Goal: Find specific page/section: Find specific page/section

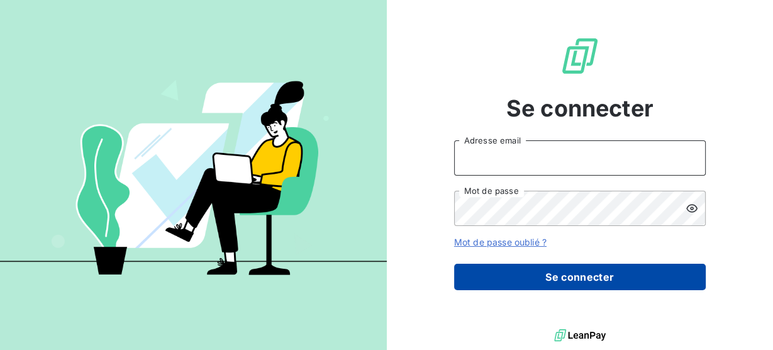
type input "[PERSON_NAME][EMAIL_ADDRESS][DOMAIN_NAME]"
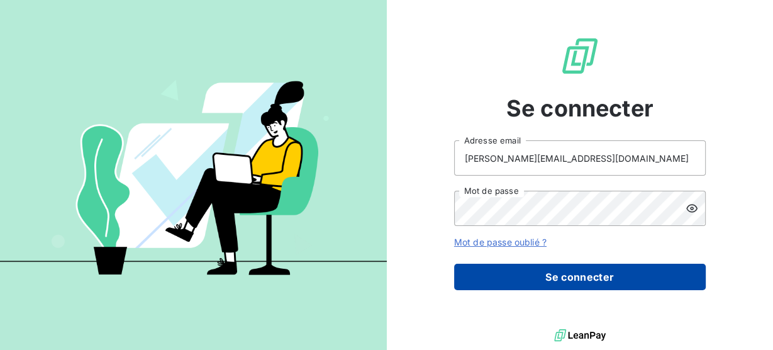
click at [590, 280] on button "Se connecter" at bounding box center [579, 276] width 251 height 26
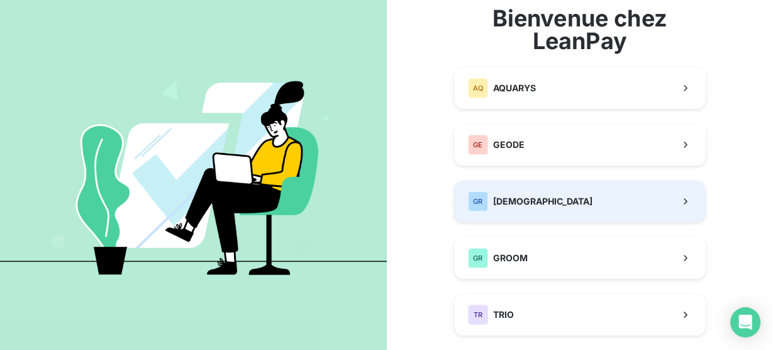
scroll to position [74, 0]
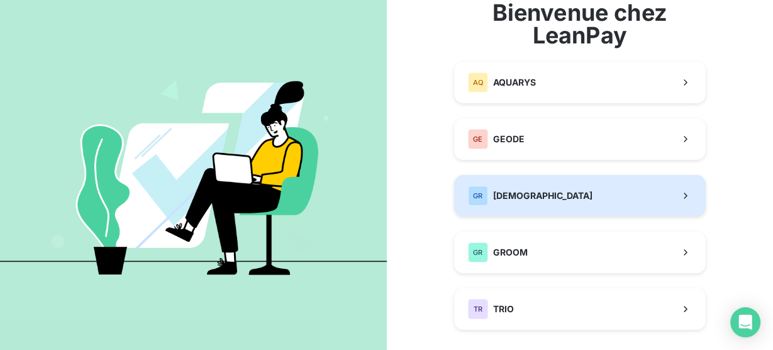
click at [573, 212] on button "GR GREENWISHES" at bounding box center [579, 195] width 251 height 41
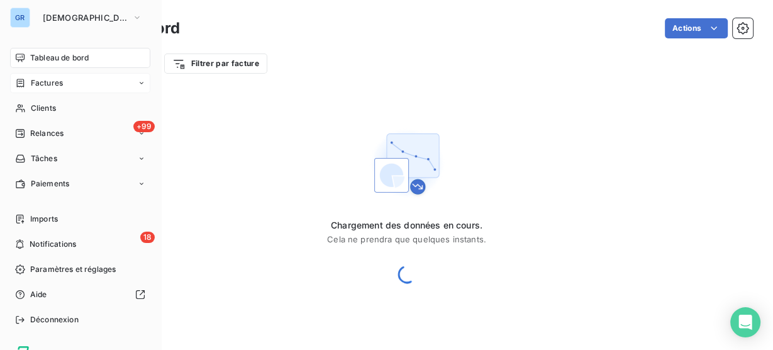
click at [28, 86] on div "Factures" at bounding box center [39, 82] width 48 height 11
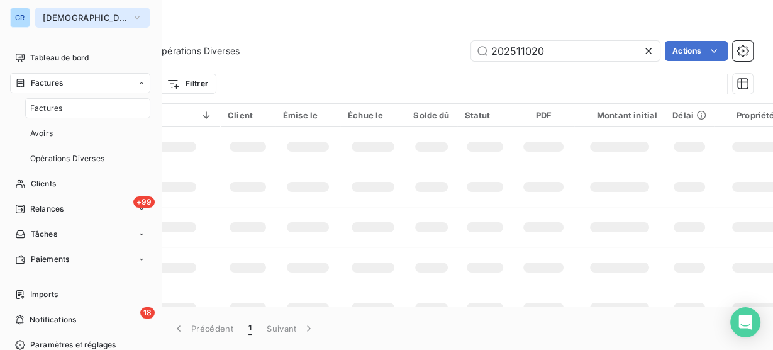
click at [132, 23] on icon "button" at bounding box center [137, 17] width 10 height 13
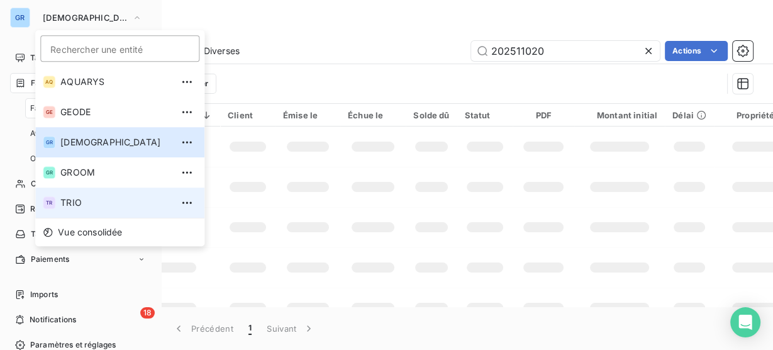
click at [102, 202] on span "TRIO" at bounding box center [115, 202] width 111 height 13
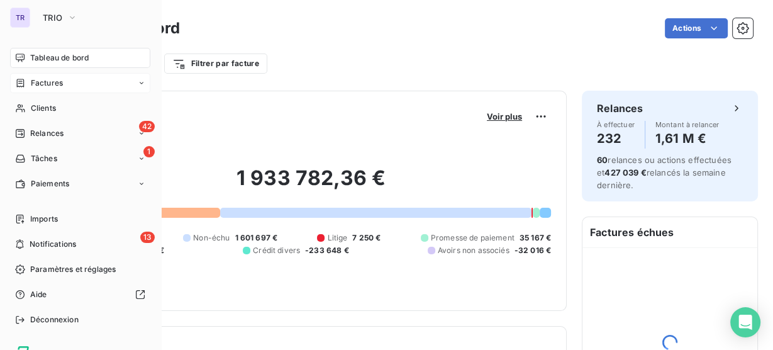
click at [61, 86] on span "Factures" at bounding box center [47, 82] width 32 height 11
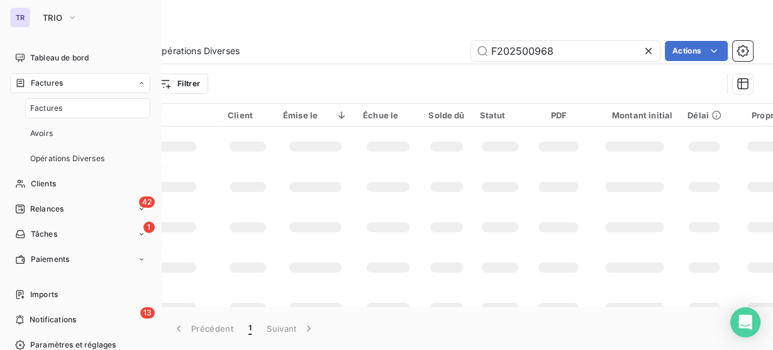
click at [75, 104] on div "Factures" at bounding box center [87, 108] width 125 height 20
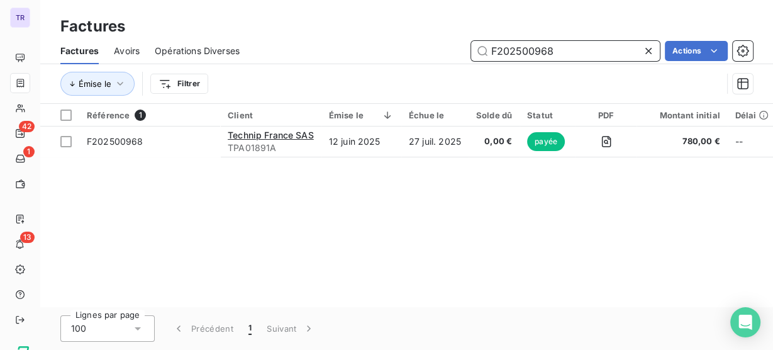
click at [536, 51] on input "F202500968" at bounding box center [565, 51] width 189 height 20
paste input "3016219"
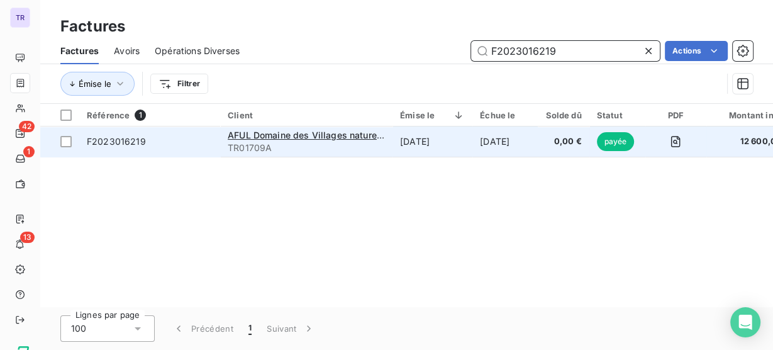
type input "F2023016219"
click at [456, 139] on td "[DATE]" at bounding box center [432, 141] width 80 height 30
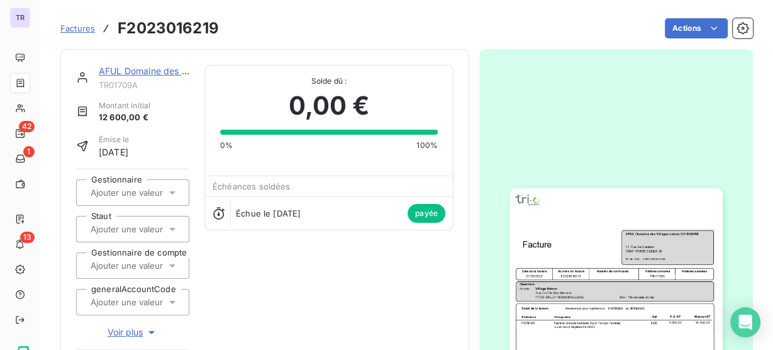
click at [583, 245] on img "button" at bounding box center [615, 338] width 212 height 301
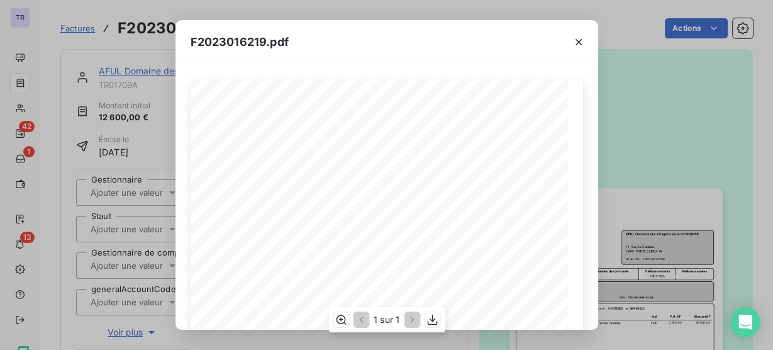
scroll to position [118, 0]
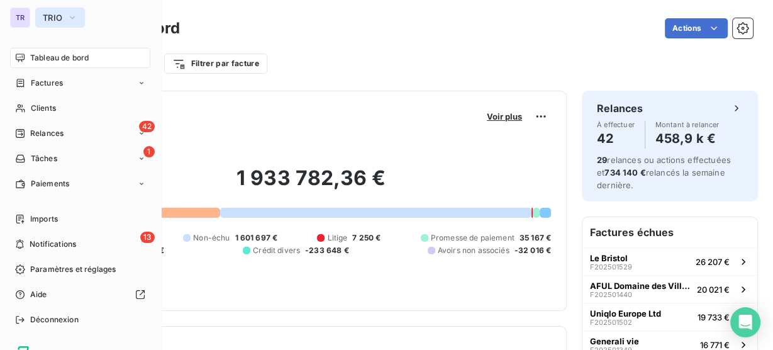
click at [50, 21] on span "TRIO" at bounding box center [52, 18] width 19 height 10
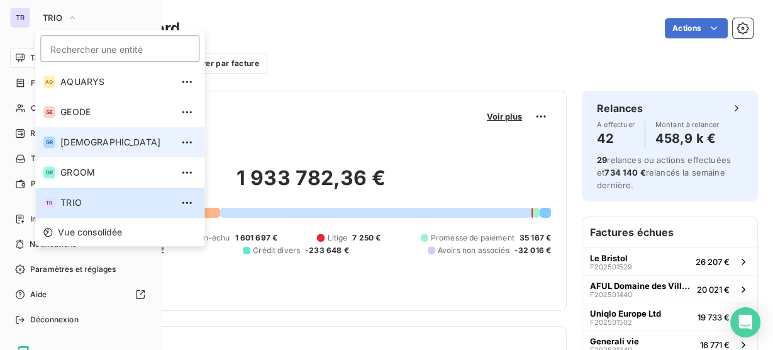
click at [81, 135] on li "GR GREENWISHES" at bounding box center [119, 142] width 169 height 30
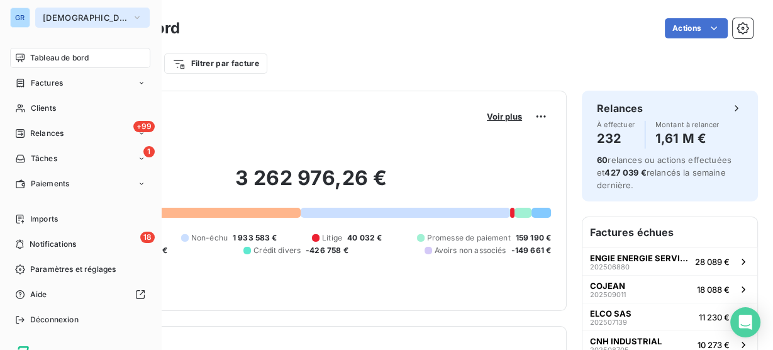
click at [86, 22] on span "[DEMOGRAPHIC_DATA]" at bounding box center [85, 18] width 84 height 10
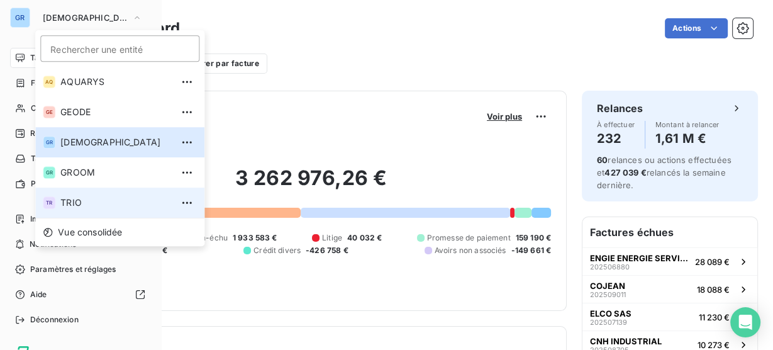
click at [80, 199] on span "TRIO" at bounding box center [115, 202] width 111 height 13
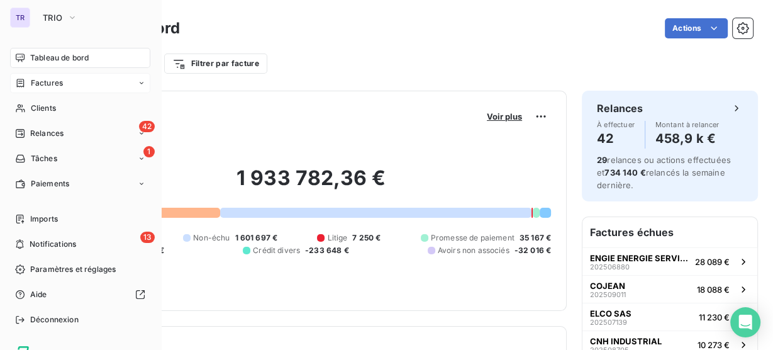
click at [53, 87] on span "Factures" at bounding box center [47, 82] width 32 height 11
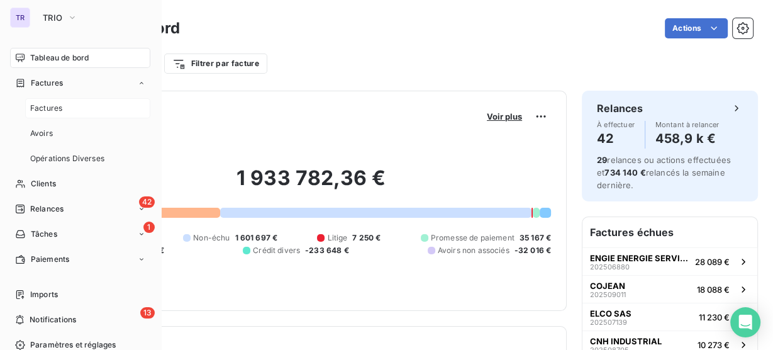
click at [80, 113] on div "Factures" at bounding box center [87, 108] width 125 height 20
click at [69, 112] on div "Factures" at bounding box center [87, 108] width 125 height 20
click at [55, 108] on span "Factures" at bounding box center [46, 107] width 32 height 11
click at [48, 112] on span "Factures" at bounding box center [46, 107] width 32 height 11
click at [48, 111] on span "Factures" at bounding box center [46, 107] width 32 height 11
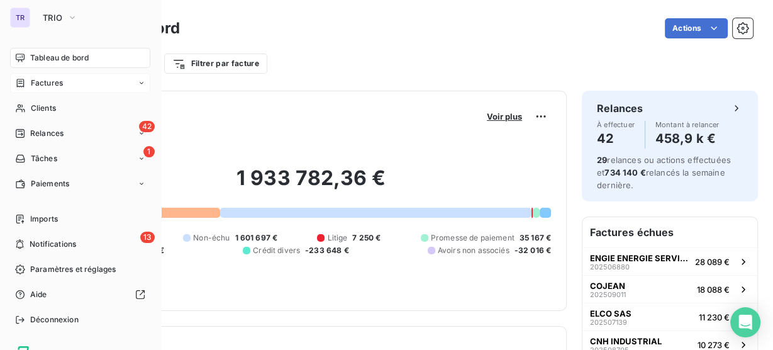
click at [28, 74] on div "Factures" at bounding box center [80, 83] width 140 height 20
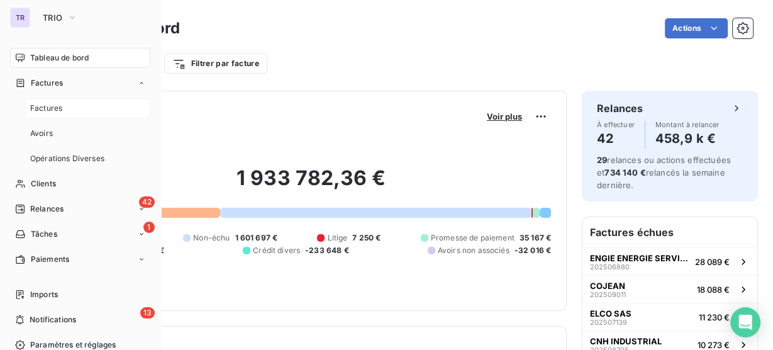
click at [51, 109] on span "Factures" at bounding box center [46, 107] width 32 height 11
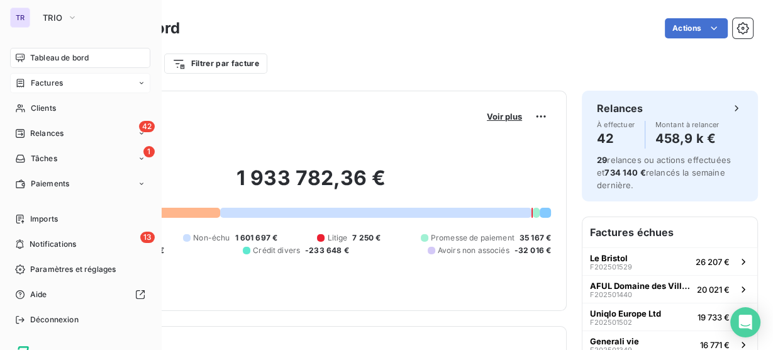
click at [24, 79] on icon at bounding box center [20, 83] width 11 height 10
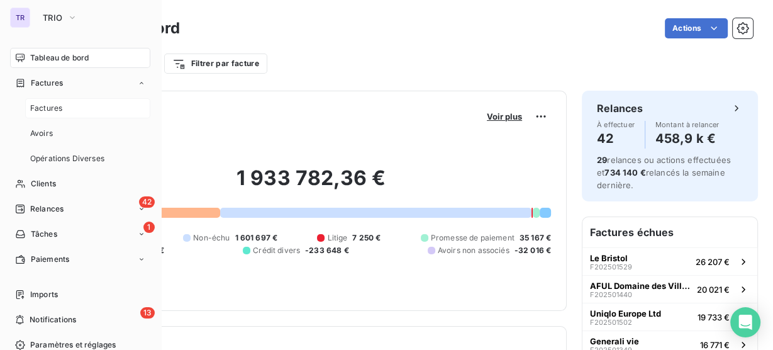
click at [51, 106] on span "Factures" at bounding box center [46, 107] width 32 height 11
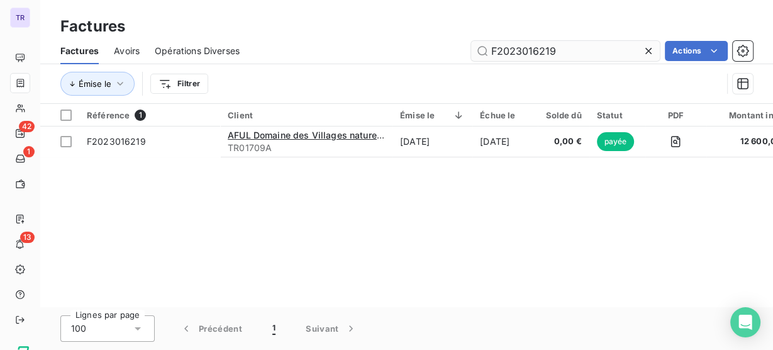
click at [531, 54] on input "F2023016219" at bounding box center [565, 51] width 189 height 20
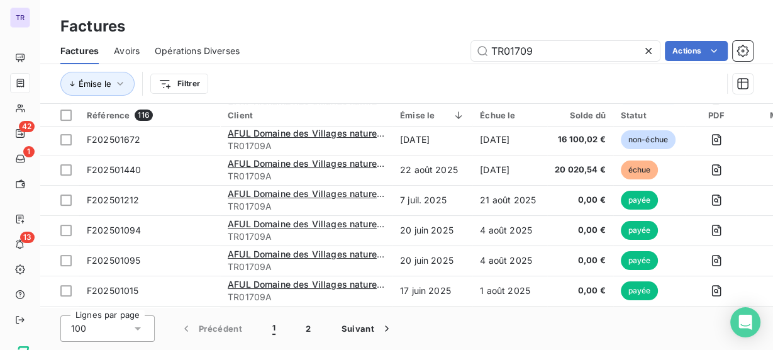
scroll to position [335, 0]
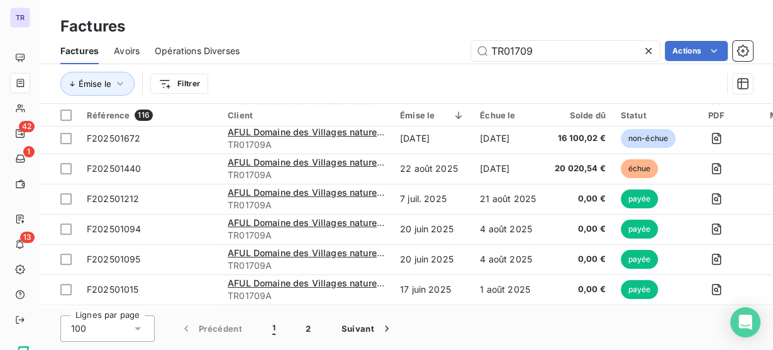
type input "TR01709"
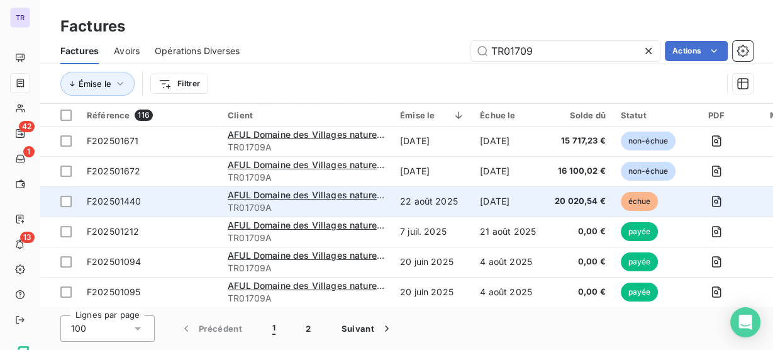
scroll to position [302, 0]
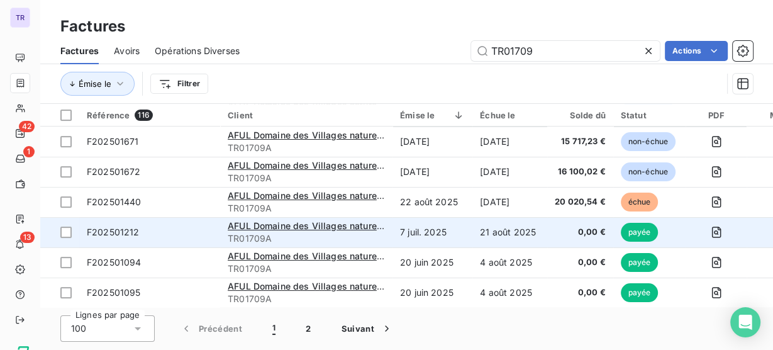
click at [443, 221] on td "7 juil. 2025" at bounding box center [432, 232] width 80 height 30
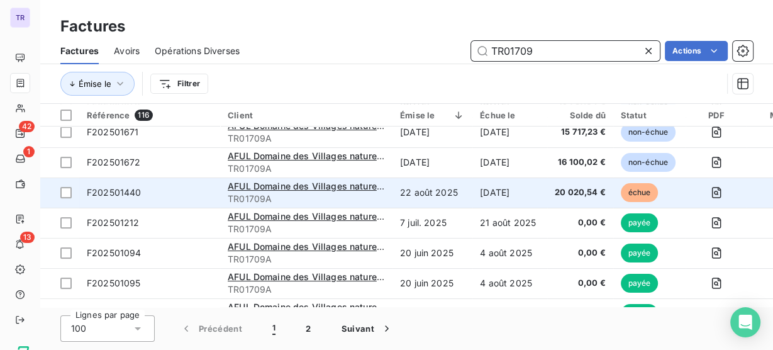
scroll to position [317, 0]
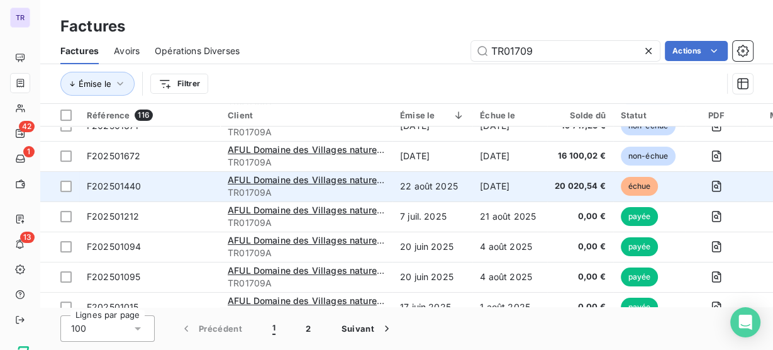
click at [468, 184] on td "22 août 2025" at bounding box center [432, 186] width 80 height 30
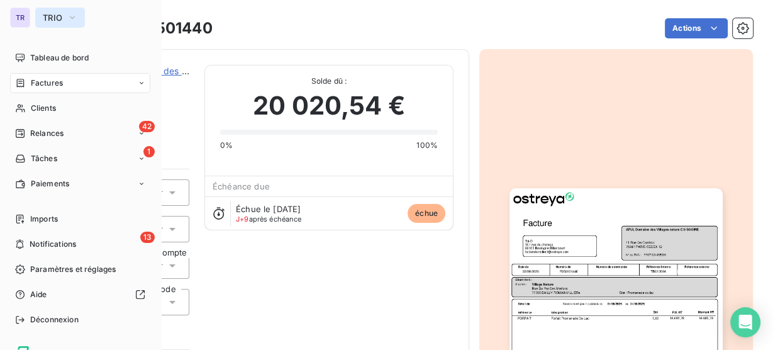
click at [75, 22] on icon "button" at bounding box center [72, 17] width 10 height 13
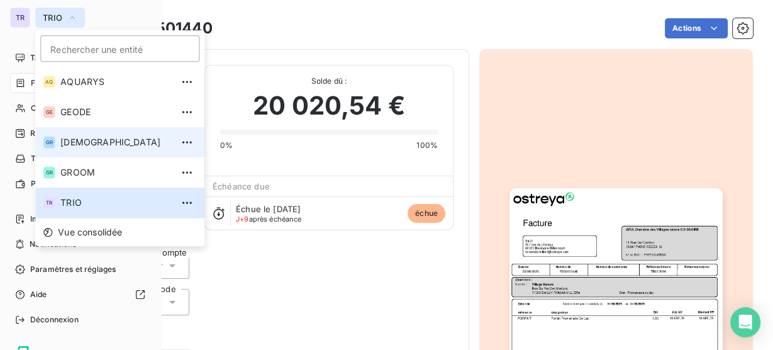
click at [88, 133] on li "GR GREENWISHES" at bounding box center [119, 142] width 169 height 30
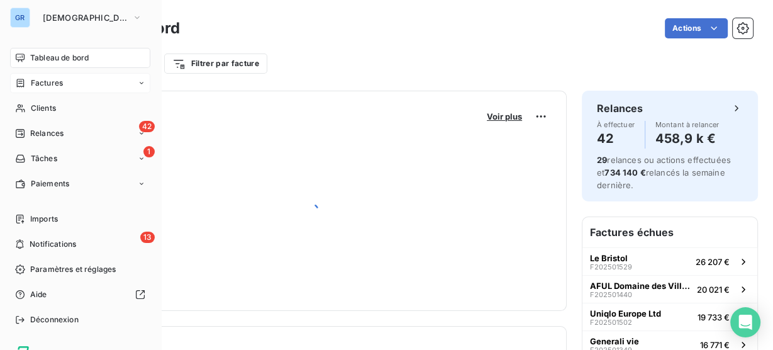
click at [57, 79] on span "Factures" at bounding box center [47, 82] width 32 height 11
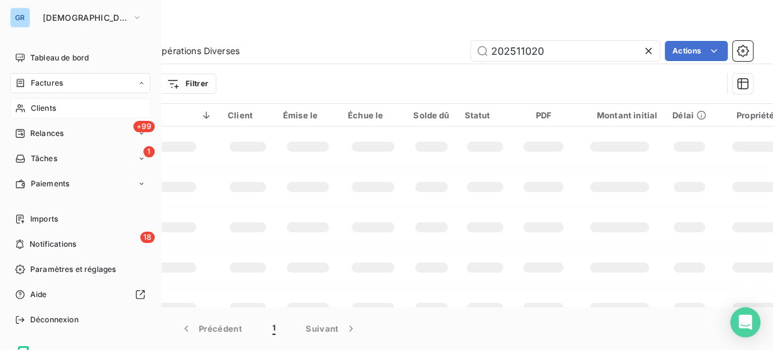
click at [71, 107] on div "Clients" at bounding box center [80, 108] width 140 height 20
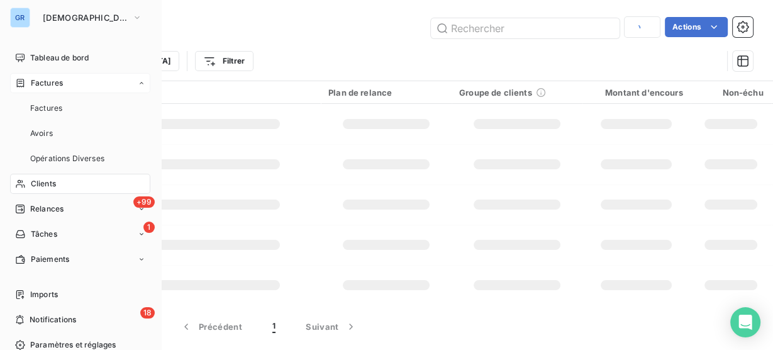
click at [70, 86] on div "Factures" at bounding box center [80, 83] width 140 height 20
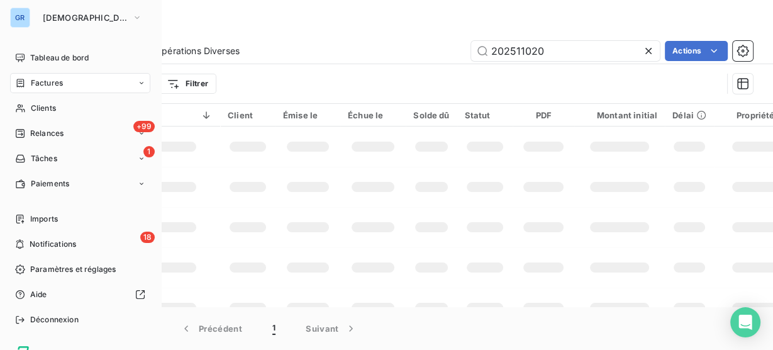
click at [65, 82] on div "Factures" at bounding box center [80, 83] width 140 height 20
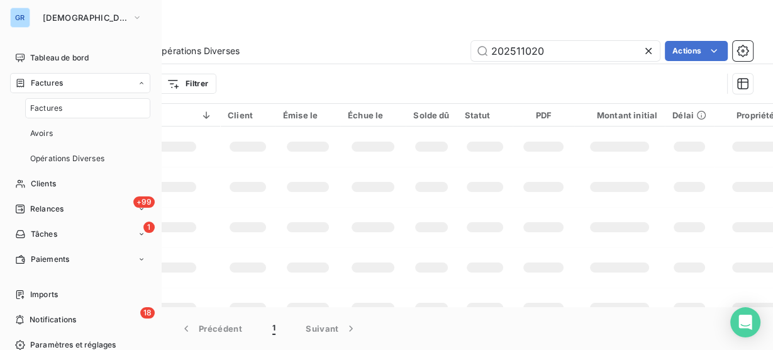
click at [69, 110] on div "Factures" at bounding box center [87, 108] width 125 height 20
click at [57, 107] on span "Factures" at bounding box center [46, 107] width 32 height 11
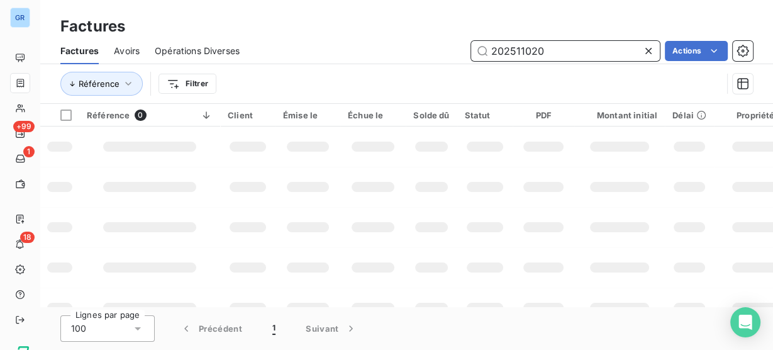
click at [516, 48] on input "202511020" at bounding box center [565, 51] width 189 height 20
paste input "0535"
type input "202510535"
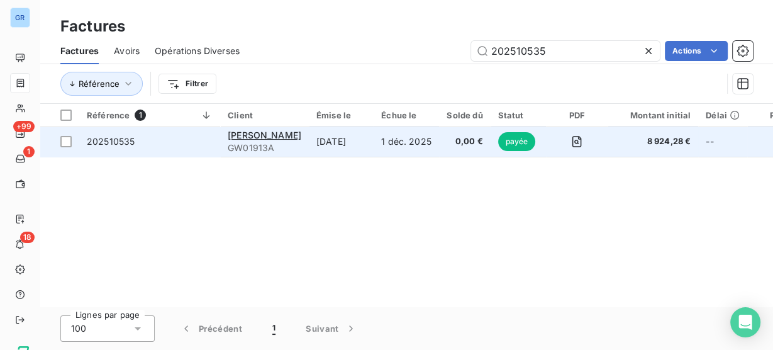
click at [343, 145] on td "2 oct. 2025" at bounding box center [341, 141] width 65 height 30
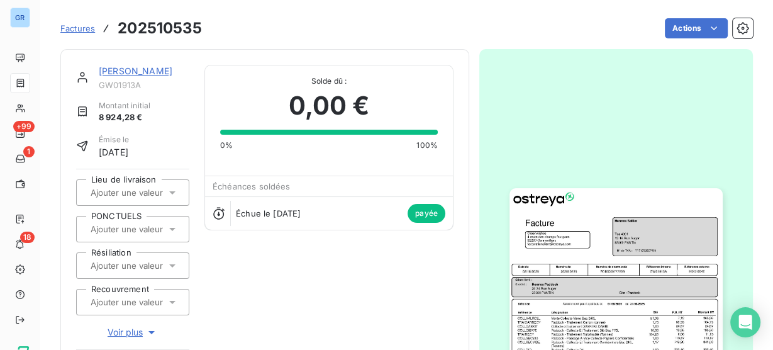
click at [527, 223] on img "button" at bounding box center [615, 338] width 212 height 301
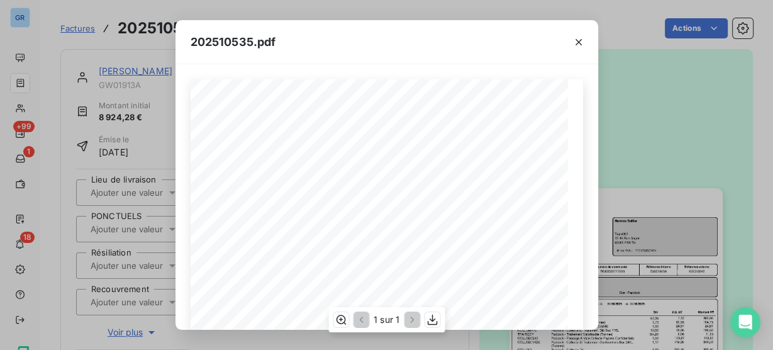
scroll to position [151, 0]
click at [615, 138] on div "202510535.pdf Référence interne Numéro de Date de Numéro de commande Référence …" at bounding box center [386, 175] width 773 height 350
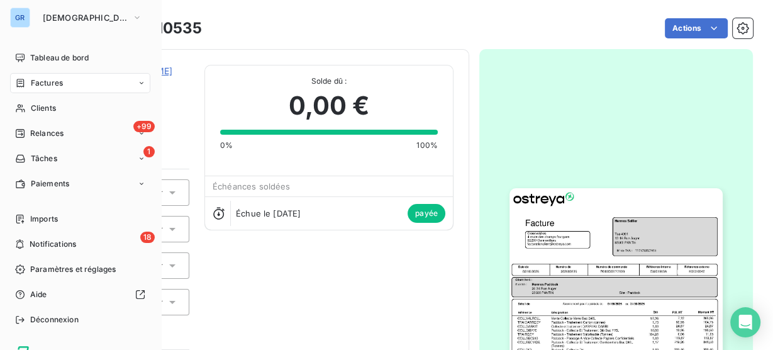
click at [21, 79] on icon at bounding box center [21, 83] width 8 height 8
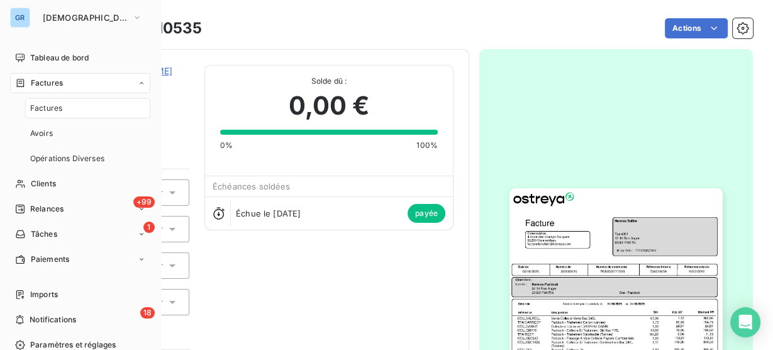
click at [83, 111] on div "Factures" at bounding box center [87, 108] width 125 height 20
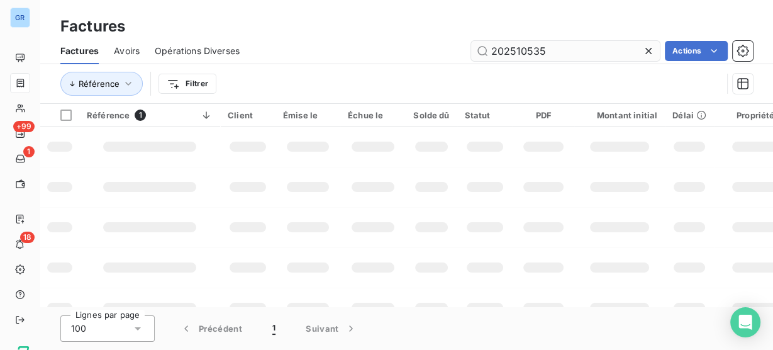
click at [499, 51] on input "202510535" at bounding box center [565, 51] width 189 height 20
type input "202509950"
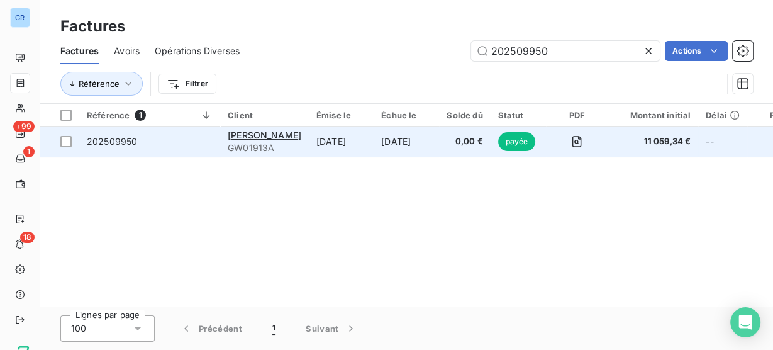
click at [345, 136] on td "10 sept. 2025" at bounding box center [341, 141] width 65 height 30
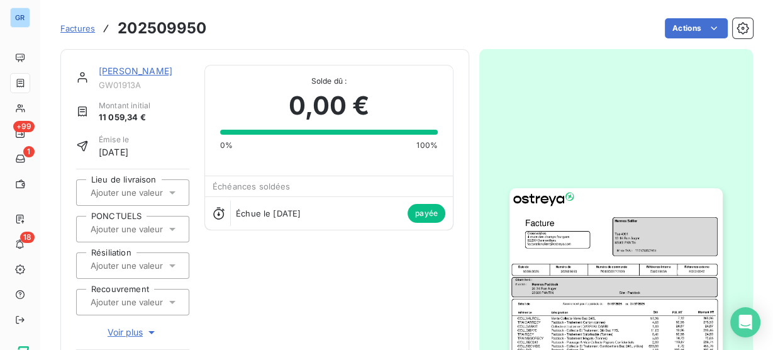
click at [577, 231] on img "button" at bounding box center [615, 338] width 212 height 301
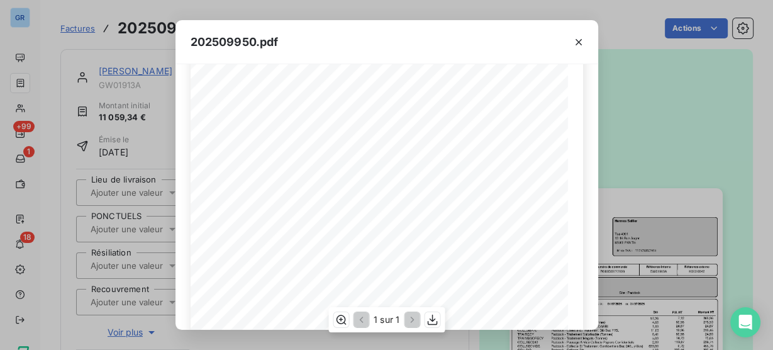
scroll to position [158, 0]
click at [675, 68] on div "202509950.pdf Référence interne Numéro de Date de Numéro de commande Référence …" at bounding box center [386, 175] width 773 height 350
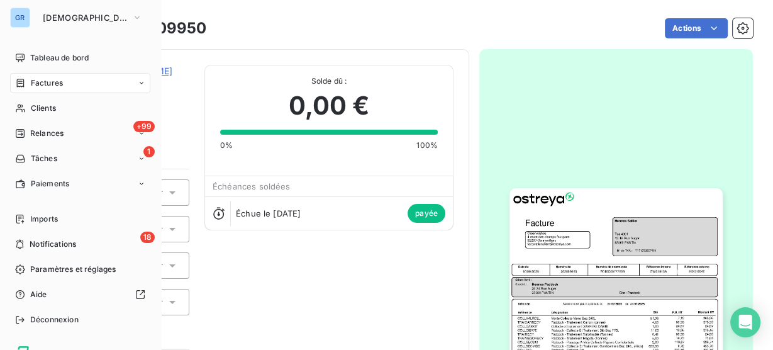
click at [29, 78] on div "Factures" at bounding box center [39, 82] width 48 height 11
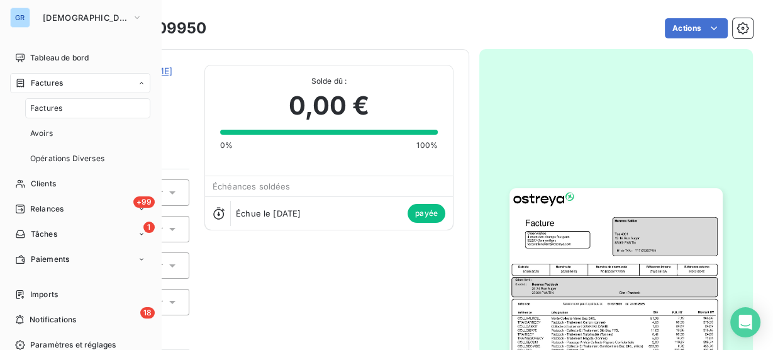
click at [75, 111] on div "Factures" at bounding box center [87, 108] width 125 height 20
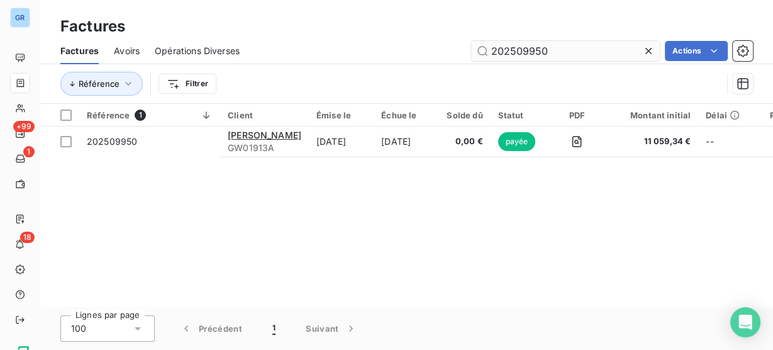
click at [517, 50] on input "202509950" at bounding box center [565, 51] width 189 height 20
type input "202505695"
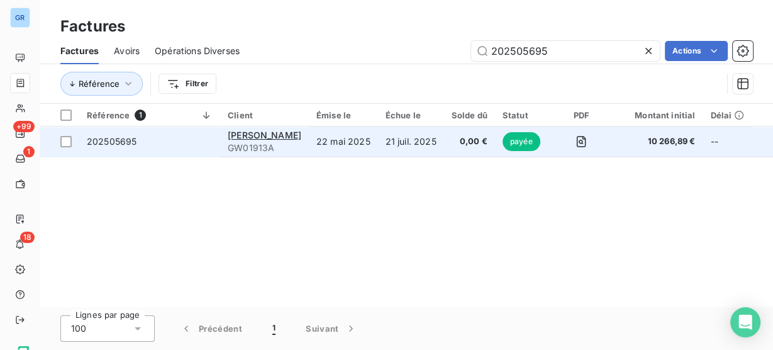
click at [358, 133] on td "22 mai 2025" at bounding box center [343, 141] width 69 height 30
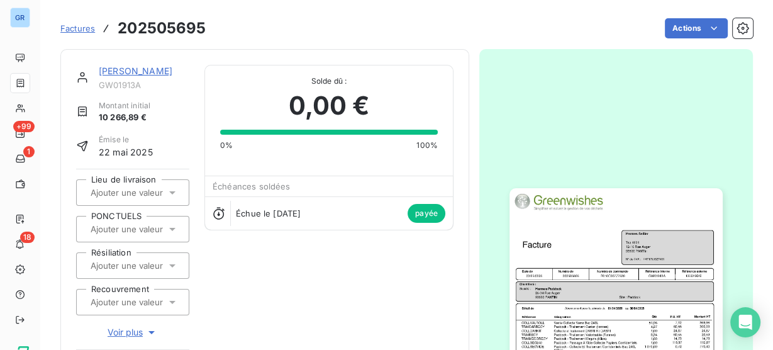
click at [593, 238] on img "button" at bounding box center [615, 338] width 212 height 301
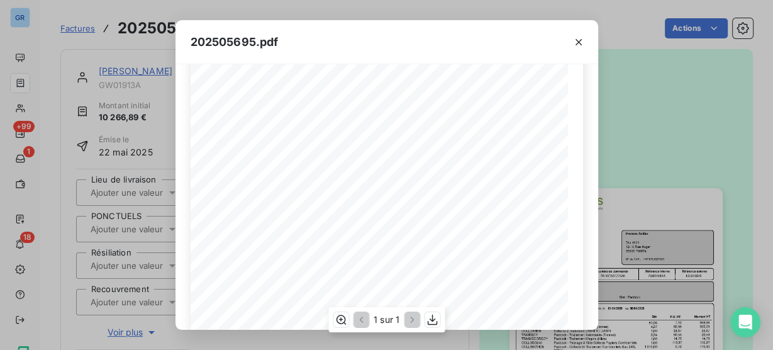
scroll to position [119, 0]
click at [532, 260] on span "1 544,40" at bounding box center [541, 261] width 25 height 6
click at [634, 215] on div "202505695.pdf Référence interne Numéro de Date de Numéro de commande Référence …" at bounding box center [386, 175] width 773 height 350
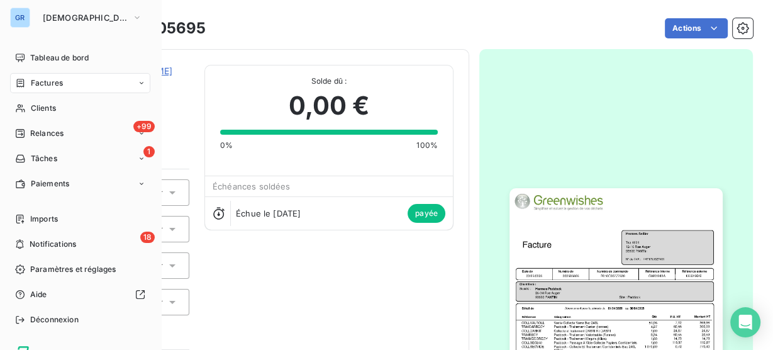
click at [21, 84] on icon at bounding box center [20, 83] width 11 height 10
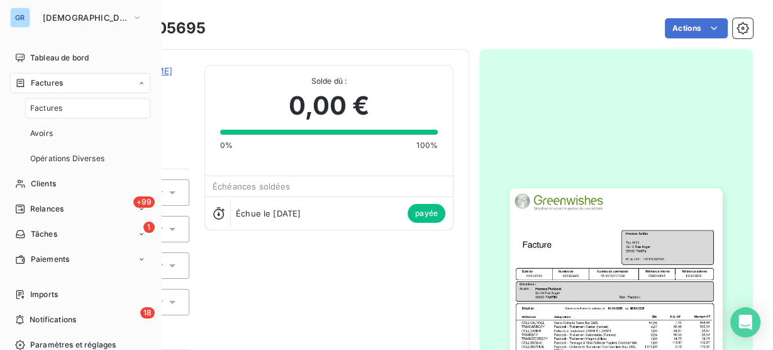
click at [65, 106] on div "Factures" at bounding box center [87, 108] width 125 height 20
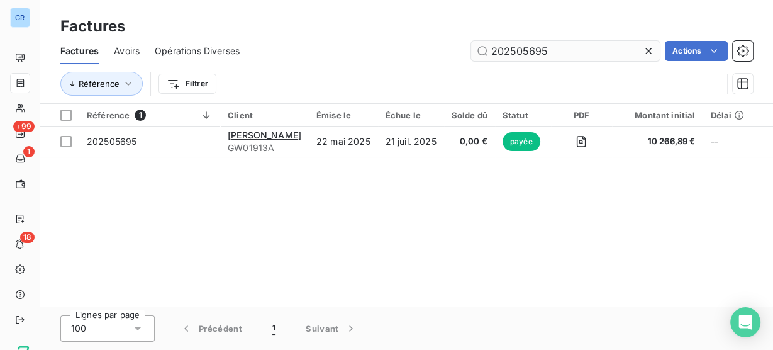
drag, startPoint x: 522, startPoint y: 54, endPoint x: 512, endPoint y: 53, distance: 10.1
click at [512, 53] on input "202505695" at bounding box center [565, 51] width 189 height 20
type input "202508542"
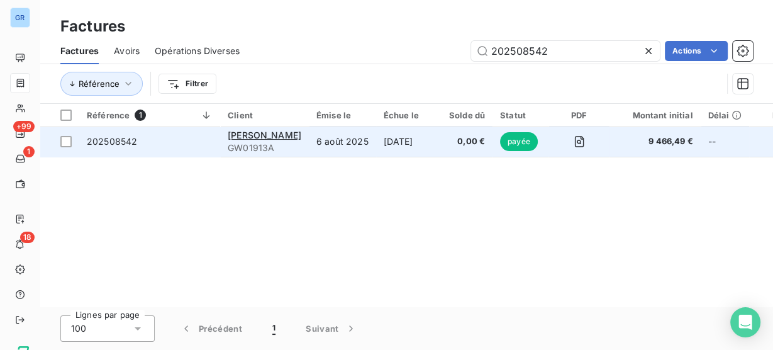
click at [393, 145] on td "5 oct. 2025" at bounding box center [408, 141] width 65 height 30
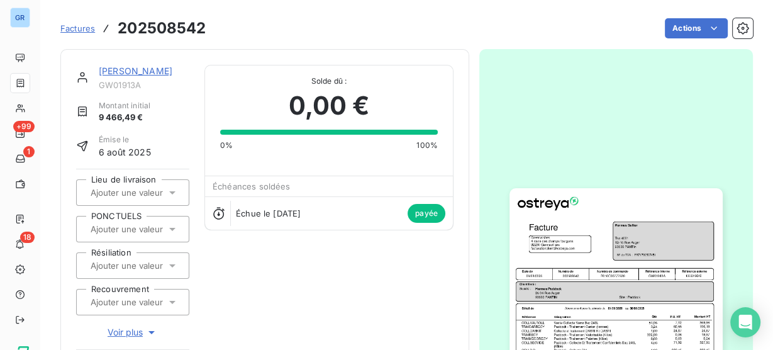
click at [566, 241] on img "button" at bounding box center [615, 338] width 212 height 301
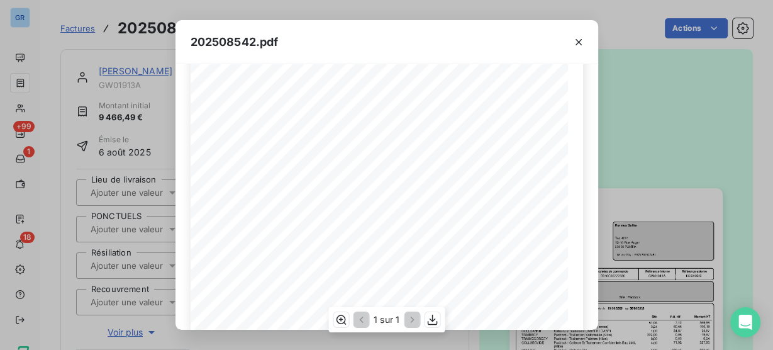
scroll to position [146, 0]
click at [583, 38] on icon "button" at bounding box center [578, 42] width 13 height 13
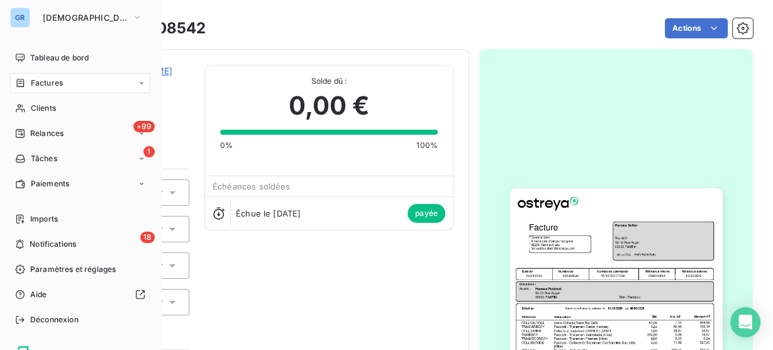
click at [24, 82] on icon at bounding box center [20, 83] width 11 height 10
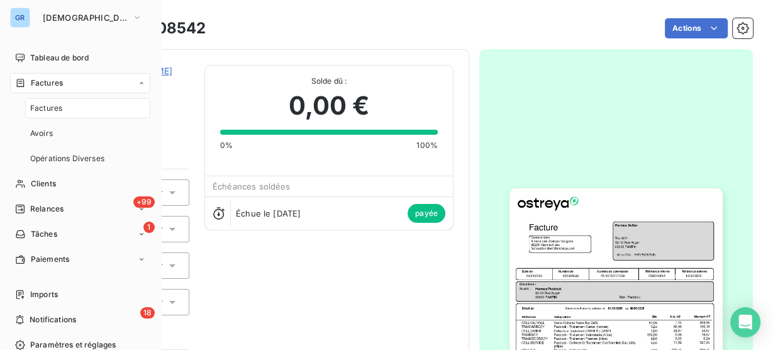
click at [65, 109] on div "Factures" at bounding box center [87, 108] width 125 height 20
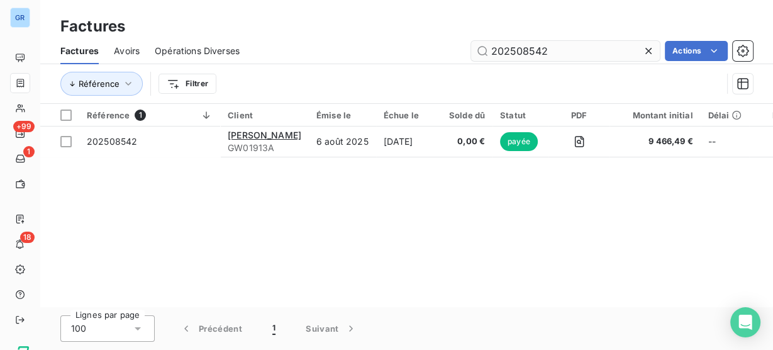
click at [514, 50] on input "202508542" at bounding box center [565, 51] width 189 height 20
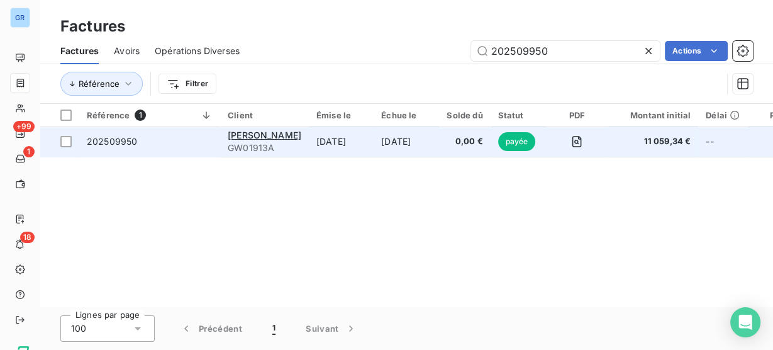
type input "202509950"
click at [312, 143] on td "10 sept. 2025" at bounding box center [341, 141] width 65 height 30
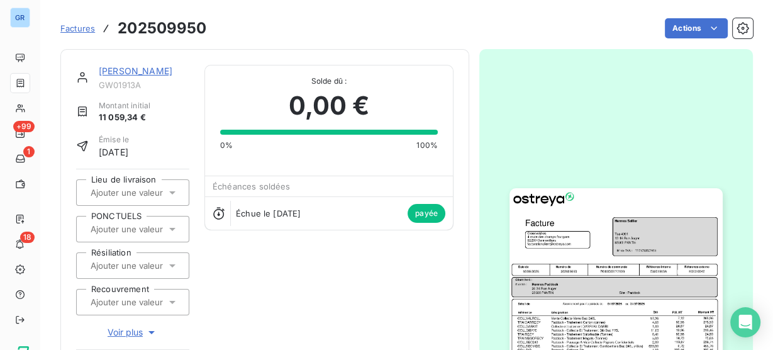
click at [558, 238] on img "button" at bounding box center [615, 338] width 212 height 301
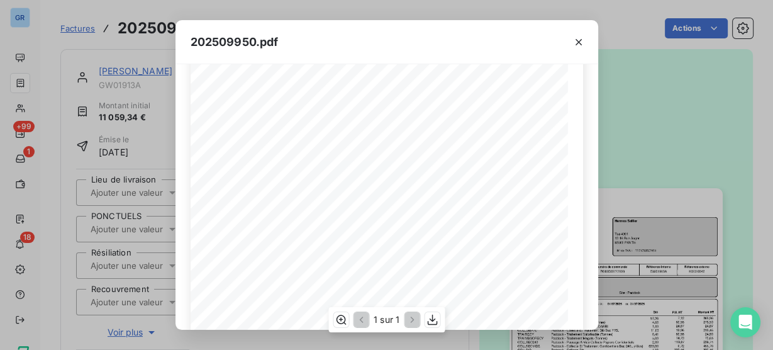
scroll to position [162, 0]
click at [575, 40] on icon "button" at bounding box center [578, 42] width 13 height 13
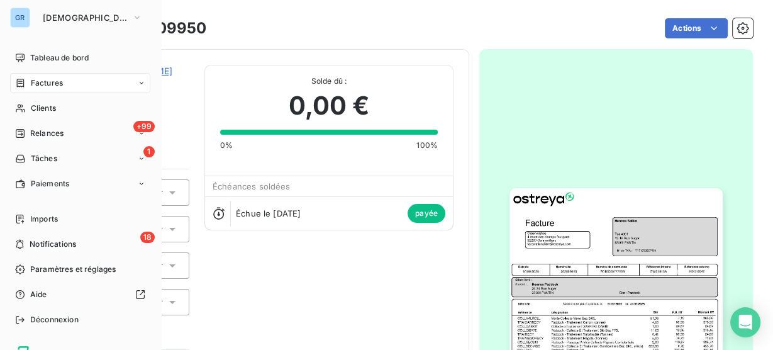
click at [32, 84] on span "Factures" at bounding box center [47, 82] width 32 height 11
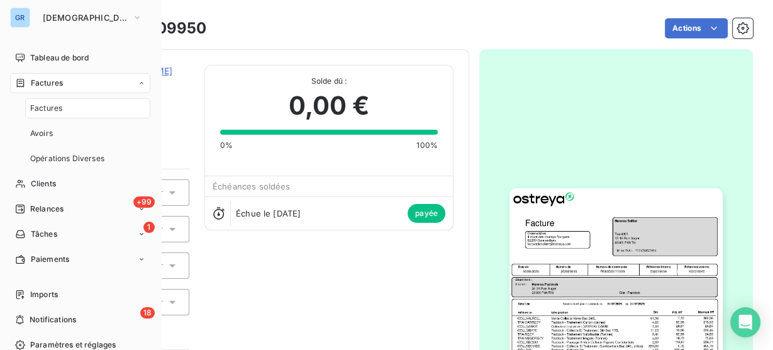
click at [64, 110] on div "Factures" at bounding box center [87, 108] width 125 height 20
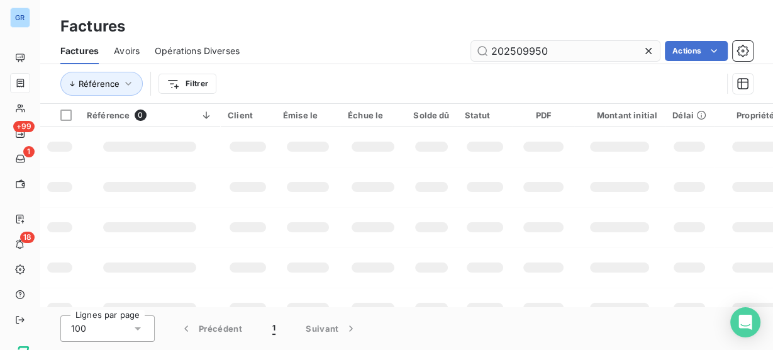
click at [526, 51] on input "202509950" at bounding box center [565, 51] width 189 height 20
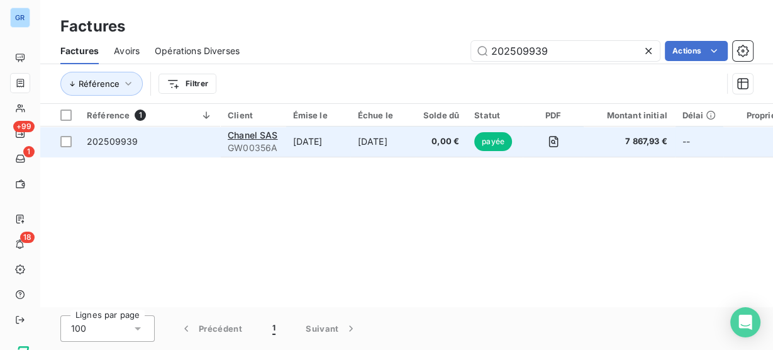
type input "202509939"
click at [377, 147] on td "25 oct. 2025" at bounding box center [382, 141] width 65 height 30
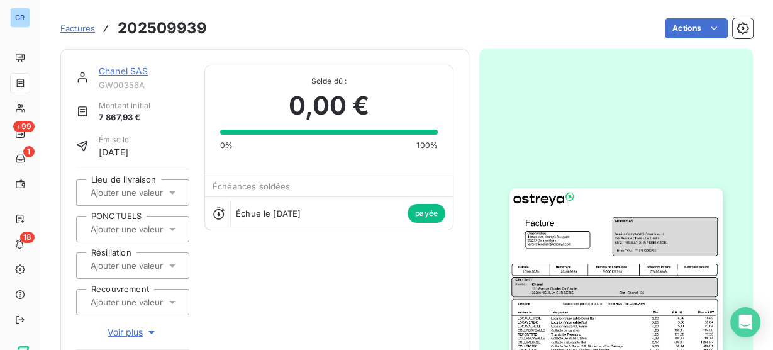
click at [595, 236] on img "button" at bounding box center [615, 338] width 212 height 301
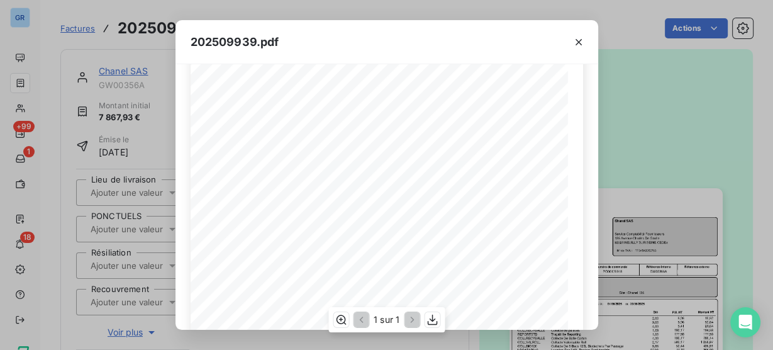
scroll to position [171, 0]
click at [579, 45] on icon "button" at bounding box center [578, 42] width 13 height 13
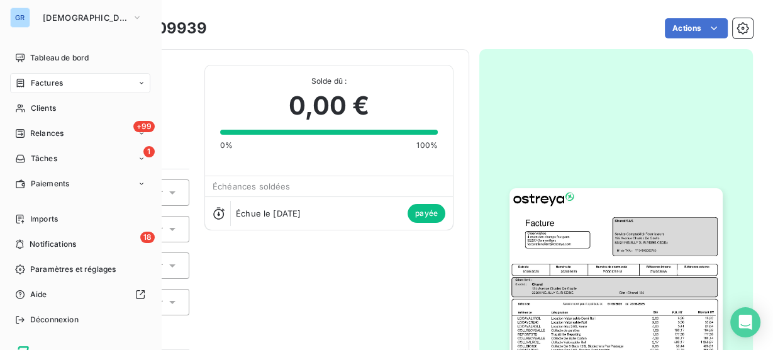
click at [31, 81] on span "Factures" at bounding box center [47, 82] width 32 height 11
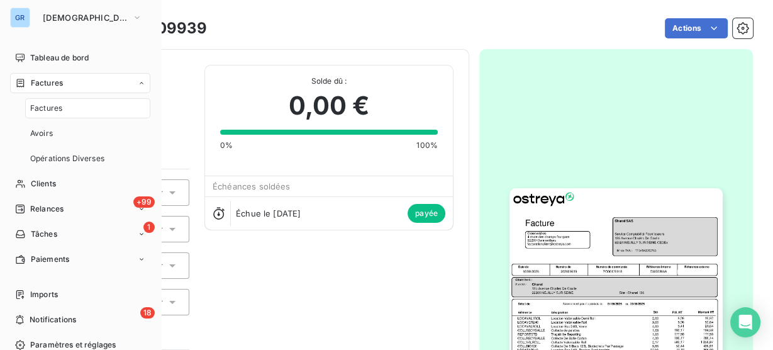
click at [50, 113] on span "Factures" at bounding box center [46, 107] width 32 height 11
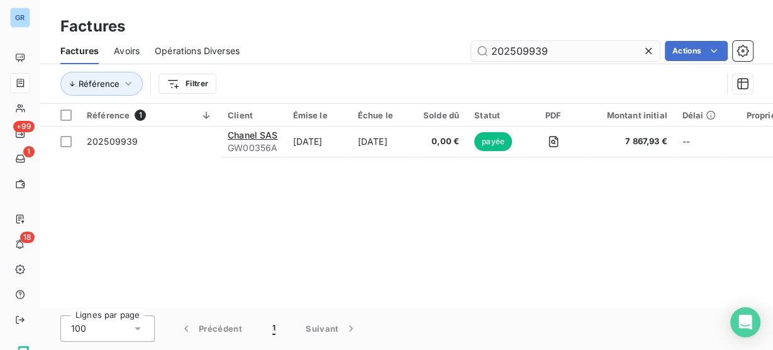
click at [508, 51] on input "202509939" at bounding box center [565, 51] width 189 height 20
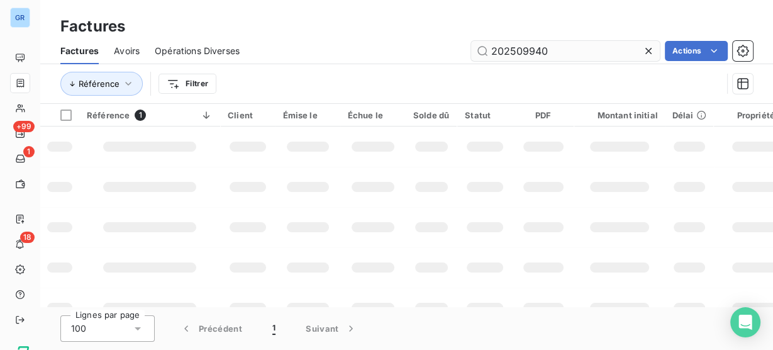
type input "202509940"
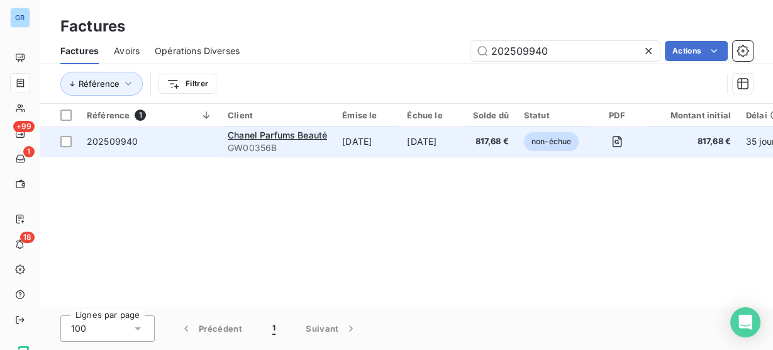
click at [463, 143] on td "25 oct. 2025" at bounding box center [431, 141] width 65 height 30
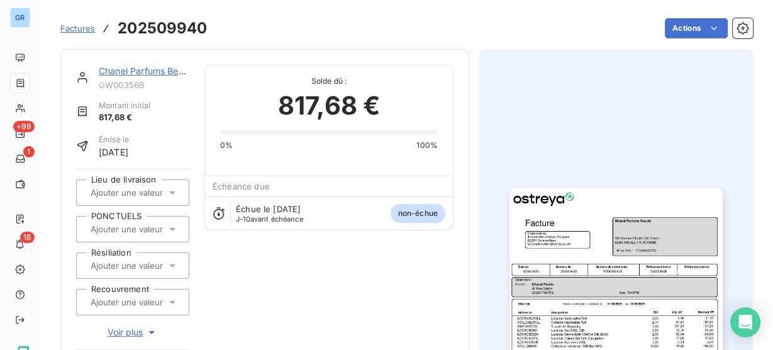
click at [548, 199] on img "button" at bounding box center [615, 338] width 212 height 301
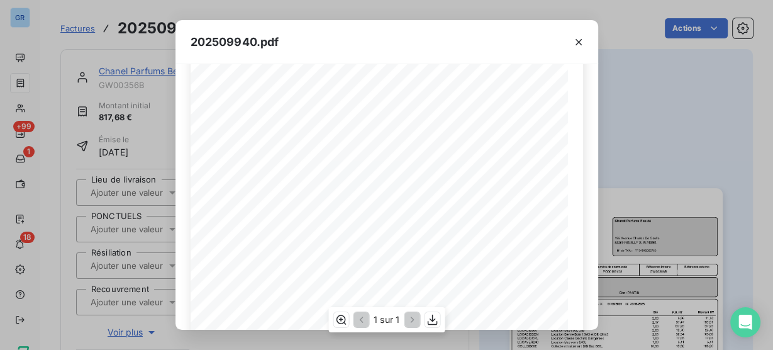
scroll to position [131, 0]
click at [17, 80] on div "202509940.pdf Référence interne Numéro de Date de Numéro de commande Référence …" at bounding box center [386, 175] width 773 height 350
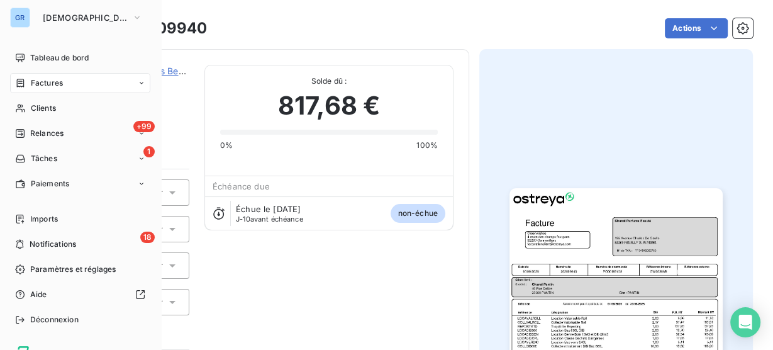
click at [31, 81] on span "Factures" at bounding box center [47, 82] width 32 height 11
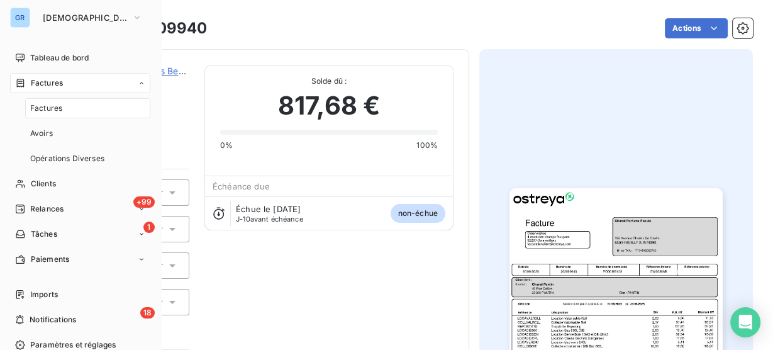
click at [63, 106] on div "Factures" at bounding box center [87, 108] width 125 height 20
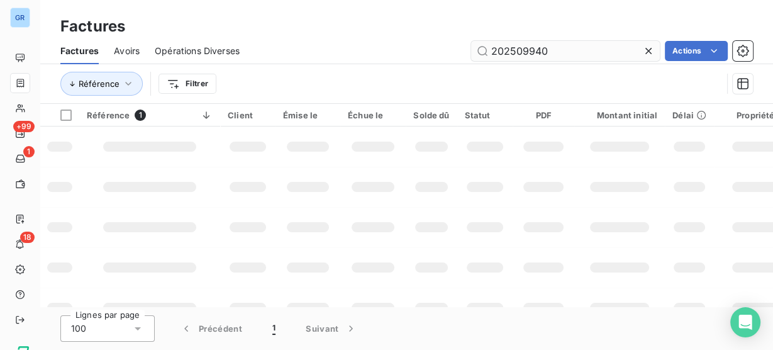
click at [512, 47] on input "202509940" at bounding box center [565, 51] width 189 height 20
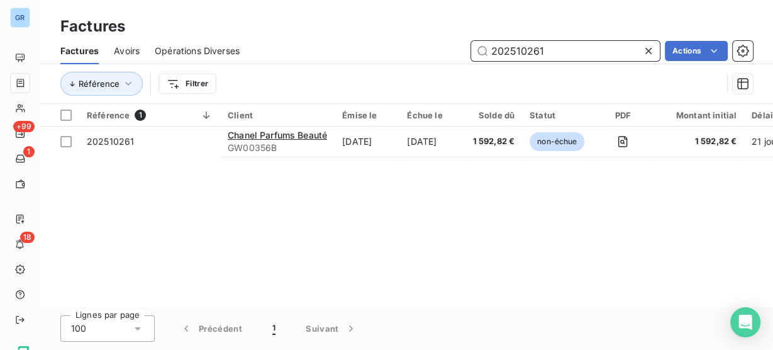
click at [519, 53] on input "202510261" at bounding box center [565, 51] width 189 height 20
paste input "F202501678"
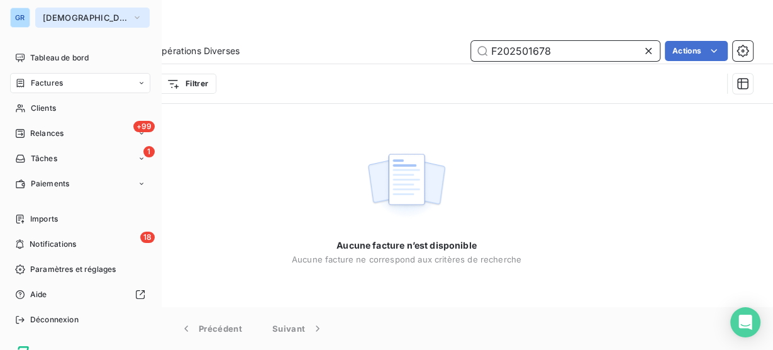
type input "F202501678"
click at [43, 16] on span "[DEMOGRAPHIC_DATA]" at bounding box center [85, 18] width 84 height 10
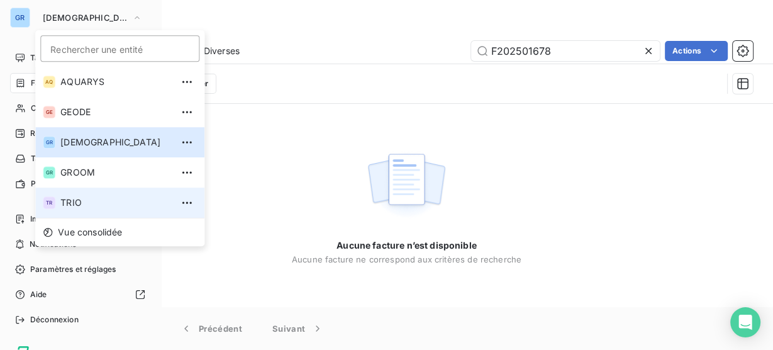
click at [75, 194] on li "TR TRIO" at bounding box center [119, 202] width 169 height 30
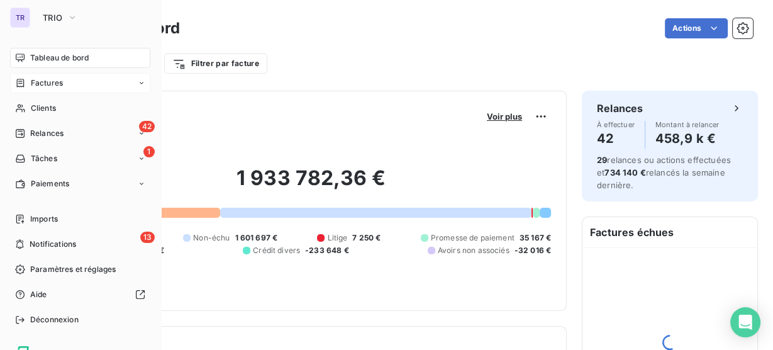
click at [67, 82] on div "Factures" at bounding box center [80, 83] width 140 height 20
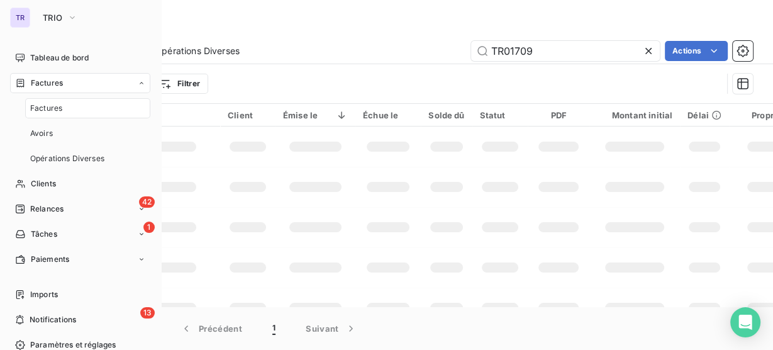
click at [61, 109] on span "Factures" at bounding box center [46, 107] width 32 height 11
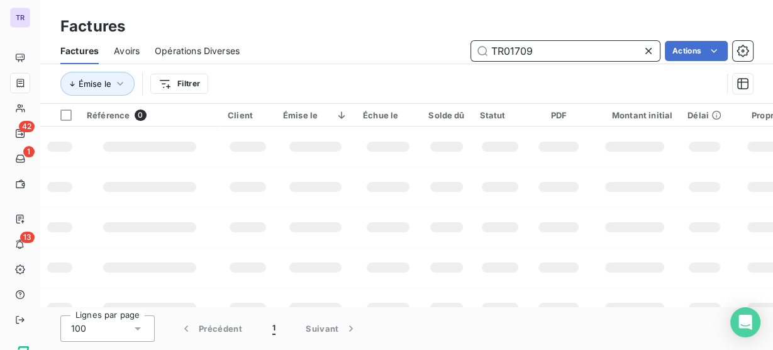
click at [518, 54] on input "TR01709" at bounding box center [565, 51] width 189 height 20
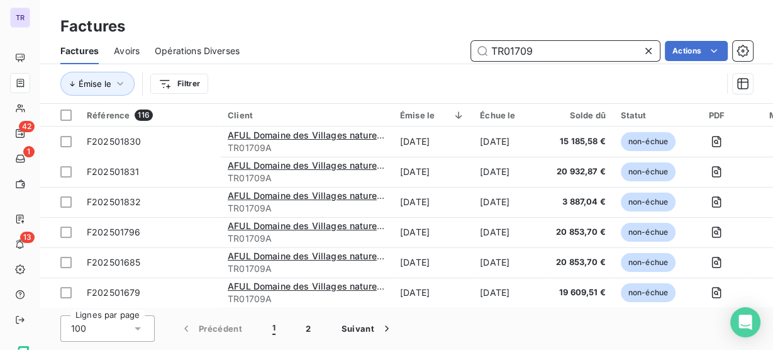
paste input "F202501678"
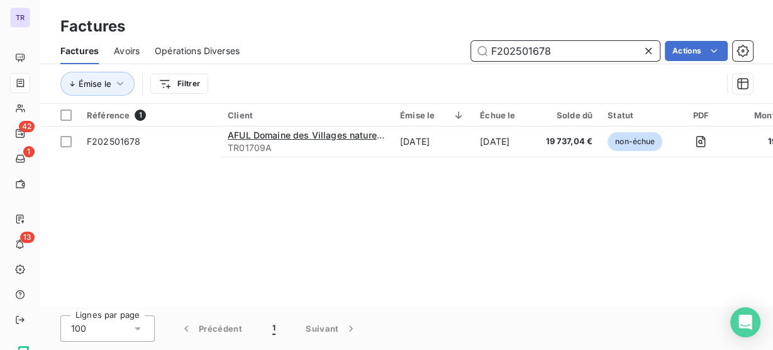
click at [523, 52] on input "F202501678" at bounding box center [565, 51] width 189 height 20
paste input "TR0080"
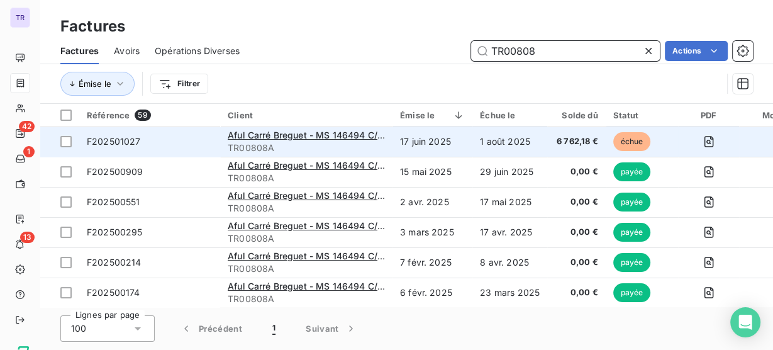
type input "TR00808"
click at [498, 145] on td "1 août 2025" at bounding box center [509, 141] width 75 height 30
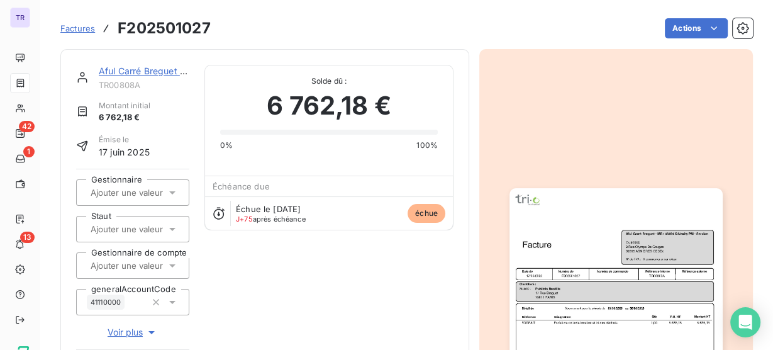
click at [624, 224] on img "button" at bounding box center [615, 338] width 212 height 301
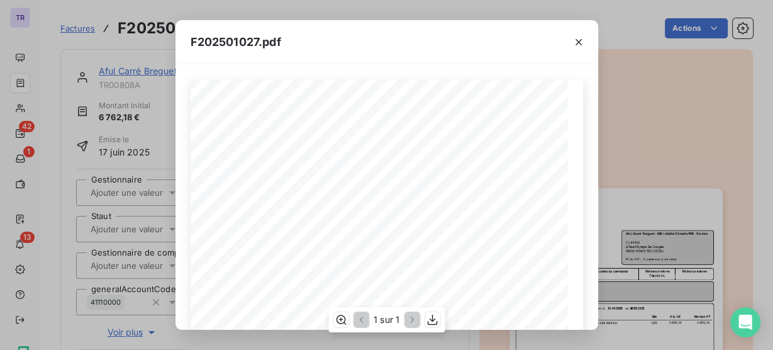
scroll to position [75, 0]
click at [577, 41] on icon "button" at bounding box center [578, 42] width 6 height 6
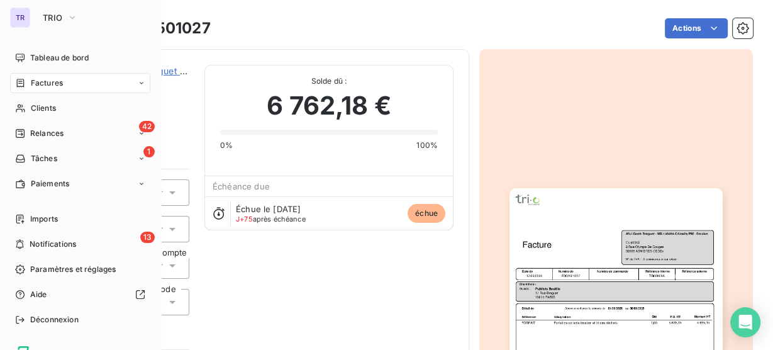
click at [28, 86] on div "Factures" at bounding box center [39, 82] width 48 height 11
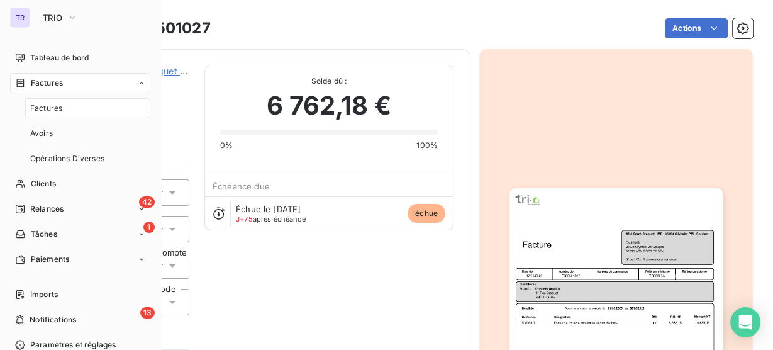
click at [69, 106] on div "Factures" at bounding box center [87, 108] width 125 height 20
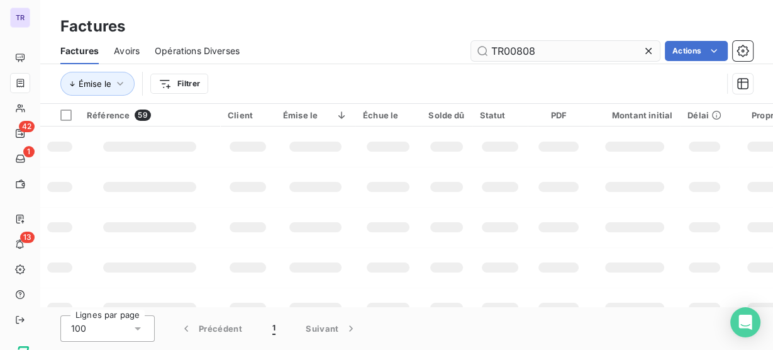
click at [513, 47] on input "TR00808" at bounding box center [565, 51] width 189 height 20
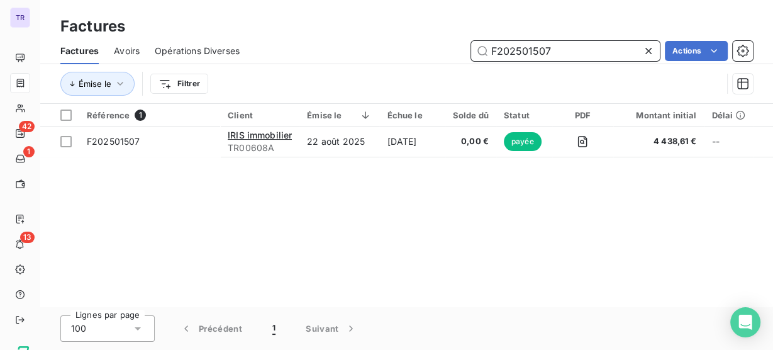
click at [503, 59] on input "F202501507" at bounding box center [565, 51] width 189 height 20
paste input "TR00394"
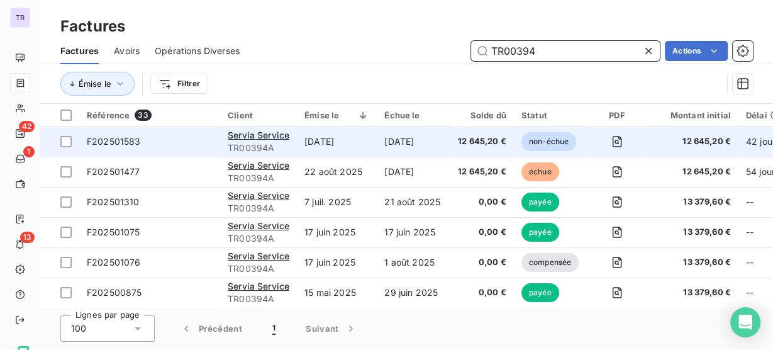
type input "TR00394"
click at [395, 142] on td "18 oct. 2025" at bounding box center [414, 141] width 74 height 30
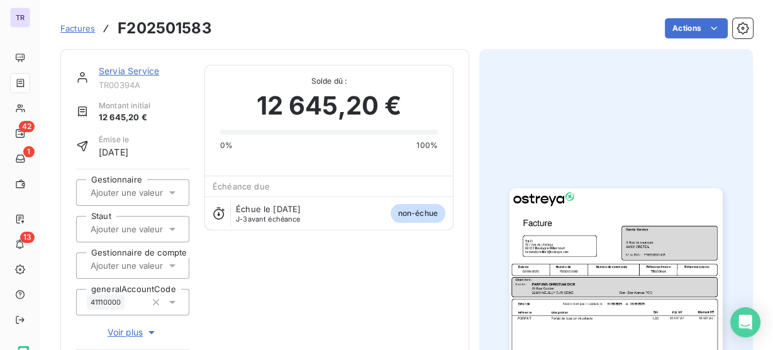
click at [596, 267] on img "button" at bounding box center [615, 338] width 212 height 301
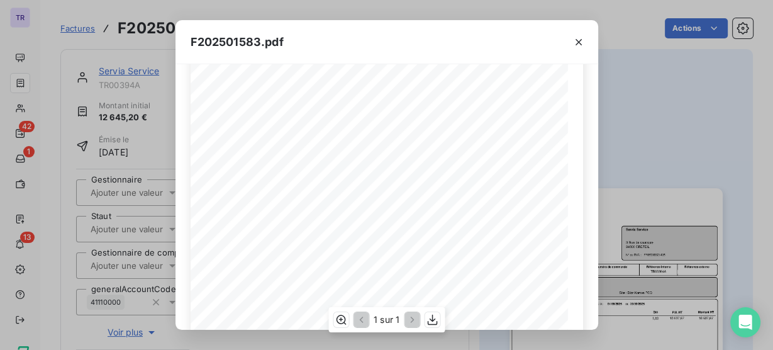
scroll to position [129, 0]
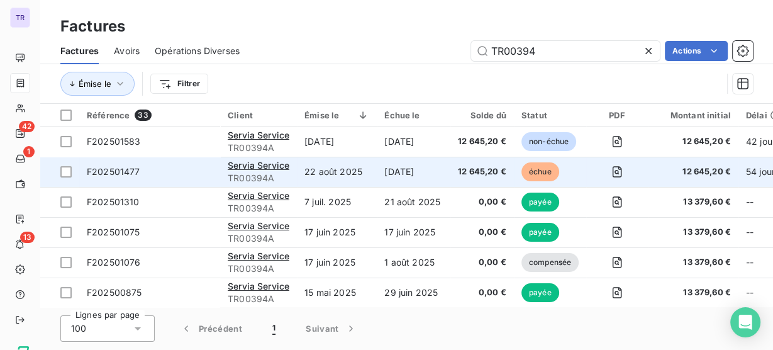
click at [429, 165] on td "6 oct. 2025" at bounding box center [414, 172] width 74 height 30
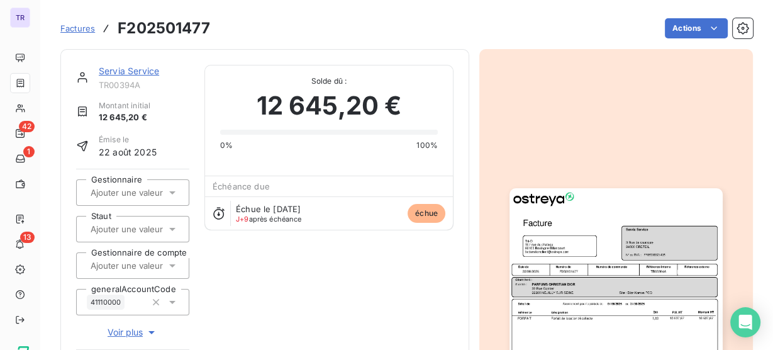
click at [601, 243] on img "button" at bounding box center [615, 338] width 212 height 301
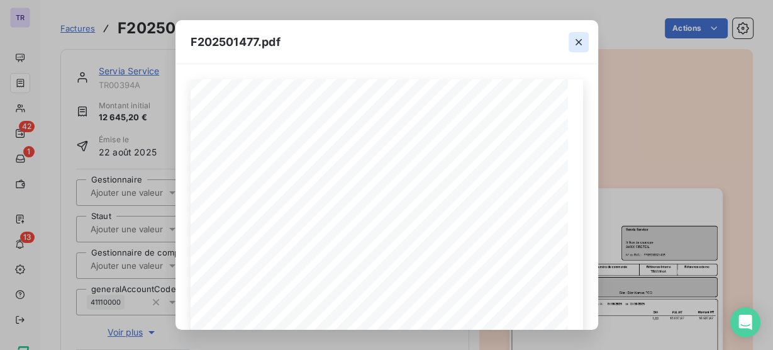
click at [582, 40] on icon "button" at bounding box center [578, 42] width 13 height 13
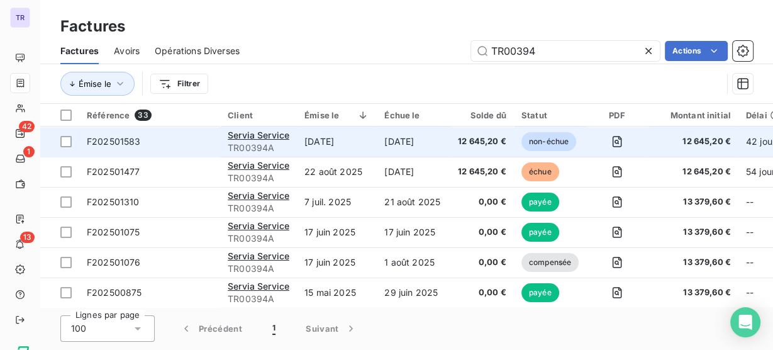
click at [420, 152] on td "18 oct. 2025" at bounding box center [414, 141] width 74 height 30
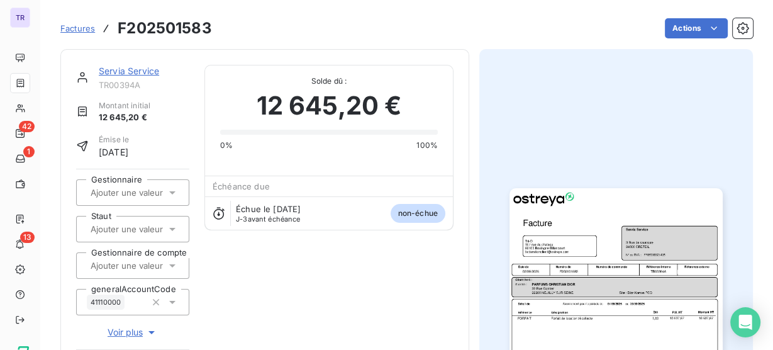
click at [575, 279] on img "button" at bounding box center [615, 338] width 212 height 301
